Goal: Find specific page/section: Find specific page/section

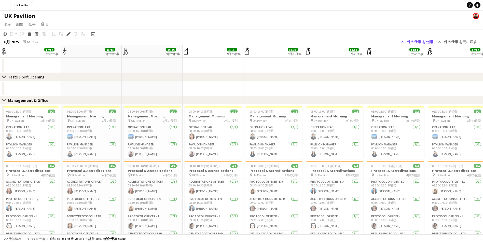
scroll to position [0, 138]
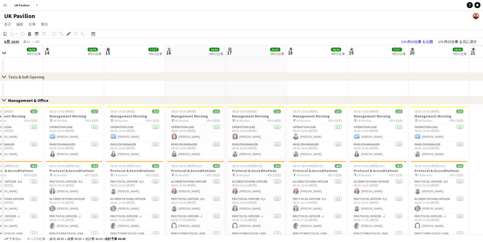
drag, startPoint x: 233, startPoint y: 58, endPoint x: 100, endPoint y: 62, distance: 133.0
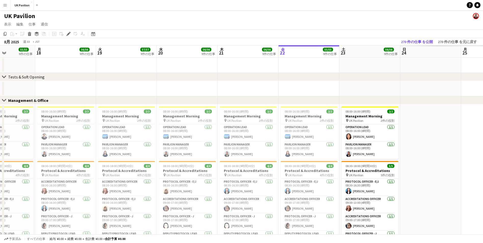
drag, startPoint x: 287, startPoint y: 55, endPoint x: 125, endPoint y: 67, distance: 162.2
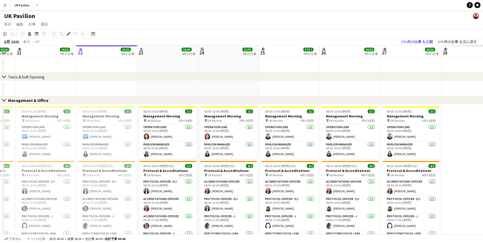
scroll to position [0, 180]
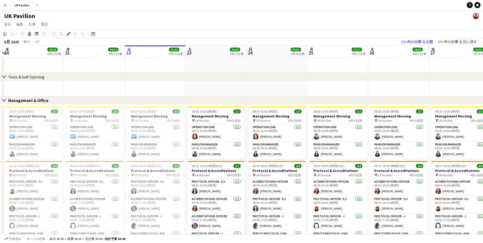
drag, startPoint x: 300, startPoint y: 57, endPoint x: 133, endPoint y: 67, distance: 167.6
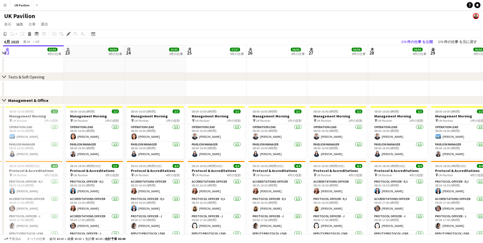
scroll to position [0, 166]
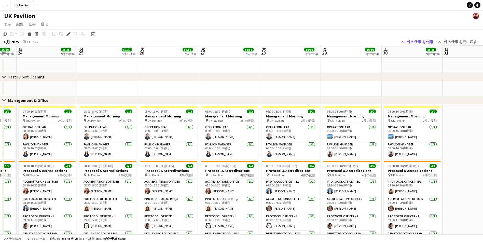
drag, startPoint x: 393, startPoint y: 50, endPoint x: 152, endPoint y: 76, distance: 242.9
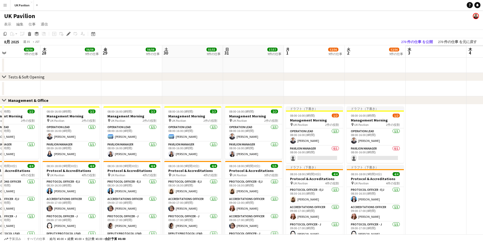
scroll to position [0, 126]
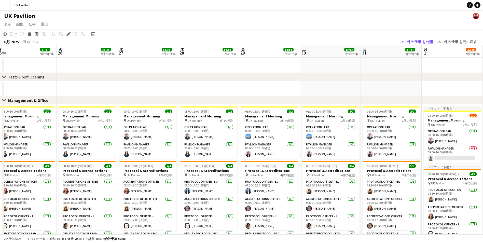
drag, startPoint x: 303, startPoint y: 64, endPoint x: 160, endPoint y: 78, distance: 143.6
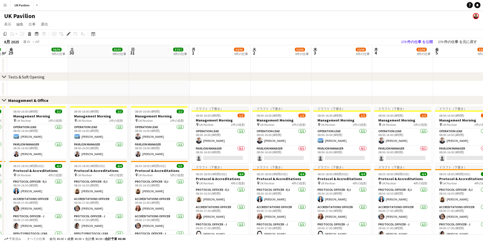
scroll to position [0, 145]
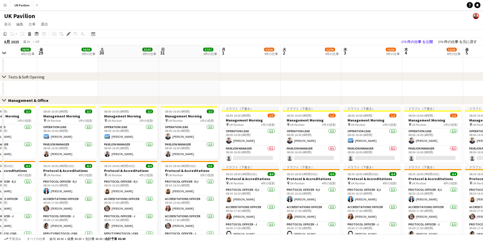
drag, startPoint x: 326, startPoint y: 56, endPoint x: 185, endPoint y: 58, distance: 141.1
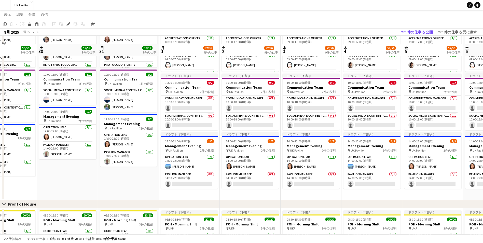
scroll to position [178, 0]
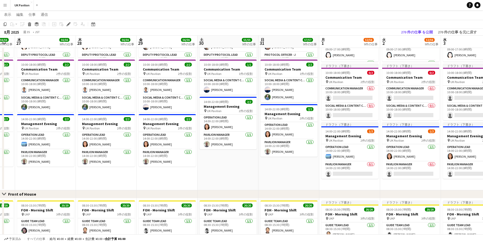
drag, startPoint x: 238, startPoint y: 44, endPoint x: 407, endPoint y: 47, distance: 169.1
click at [407, 47] on app-calendar-viewport "月 25 57/57 9件の仕事 火 26 56/56 9件の仕事 水 27 56/56 9件の仕事 木 28 56/56 9件の仕事 金 29 56/56 …" at bounding box center [241, 181] width 483 height 678
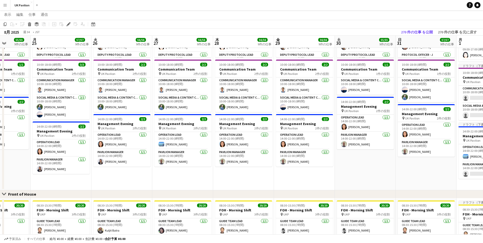
drag, startPoint x: 174, startPoint y: 44, endPoint x: 363, endPoint y: 46, distance: 189.5
click at [363, 46] on app-calendar-viewport "金 22 55/55 9件の仕事 土 23 56/56 9件の仕事 日 24 55/55 9件の仕事 月 25 57/57 9件の仕事 火 26 56/56 …" at bounding box center [241, 181] width 483 height 678
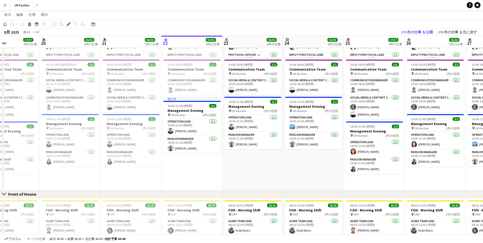
drag, startPoint x: 157, startPoint y: 41, endPoint x: 392, endPoint y: 41, distance: 235.1
click at [392, 41] on app-calendar-viewport "火 19 57/57 9件の仕事 水 20 56/56 9件の仕事 木 21 56/56 9件の仕事 金 22 55/55 9件の仕事 土 23 56/56 …" at bounding box center [241, 181] width 483 height 678
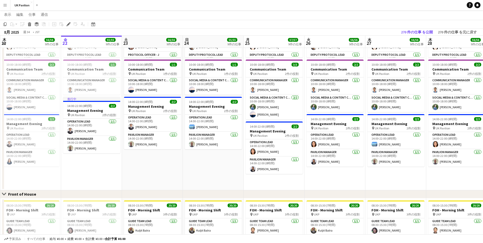
drag, startPoint x: 291, startPoint y: 37, endPoint x: 126, endPoint y: 44, distance: 165.9
click at [69, 40] on app-calendar-viewport "日 17 55/55 9件の仕事 月 18 56/56 9件の仕事 火 19 57/57 9件の仕事 水 20 56/56 9件の仕事 木 21 56/56 …" at bounding box center [241, 181] width 483 height 678
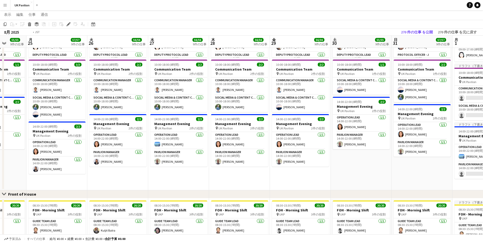
drag, startPoint x: 294, startPoint y: 45, endPoint x: 234, endPoint y: 54, distance: 61.0
click at [234, 50] on app-calendar-viewport "水 20 56/56 9件の仕事 木 21 56/56 9件の仕事 金 22 55/55 9件の仕事 土 23 56/56 9件の仕事 日 24 55/55 …" at bounding box center [241, 181] width 483 height 678
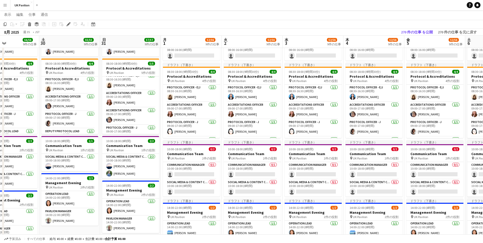
scroll to position [0, 144]
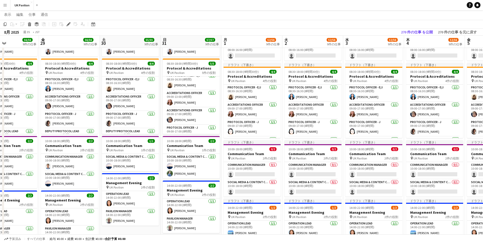
drag, startPoint x: 408, startPoint y: 43, endPoint x: 238, endPoint y: 40, distance: 170.4
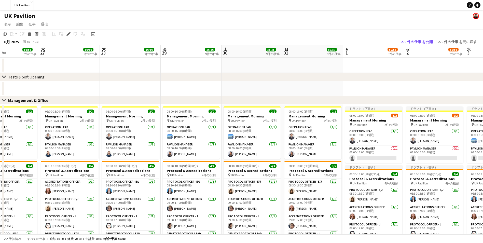
scroll to position [0, 167]
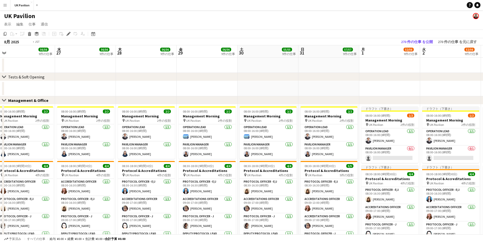
drag, startPoint x: 195, startPoint y: 57, endPoint x: 396, endPoint y: 55, distance: 200.9
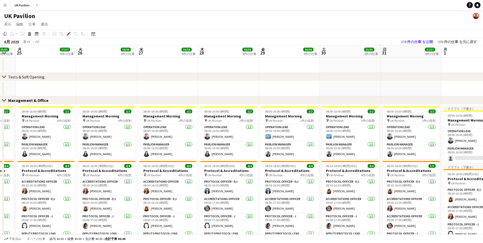
drag, startPoint x: 255, startPoint y: 44, endPoint x: 342, endPoint y: 49, distance: 87.3
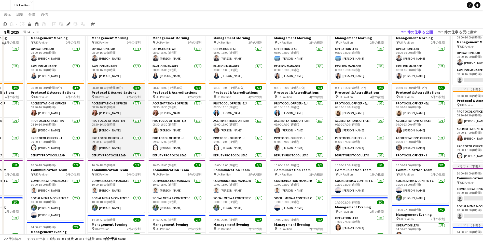
scroll to position [25, 0]
